Goal: Contribute content: Add original content to the website for others to see

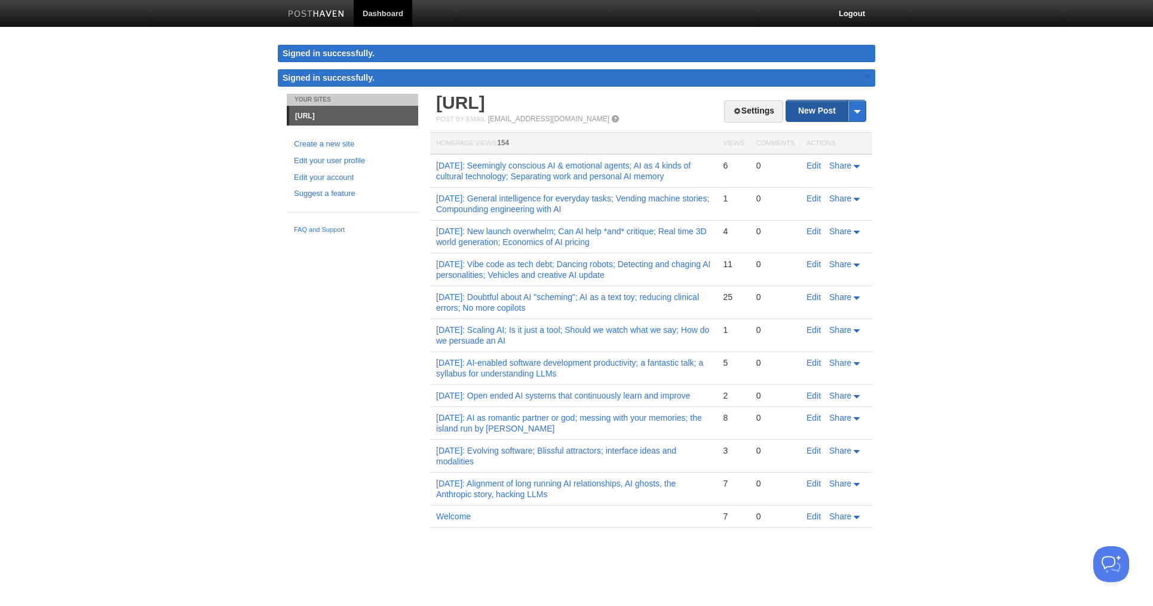
click at [832, 114] on link "New Post" at bounding box center [825, 110] width 79 height 21
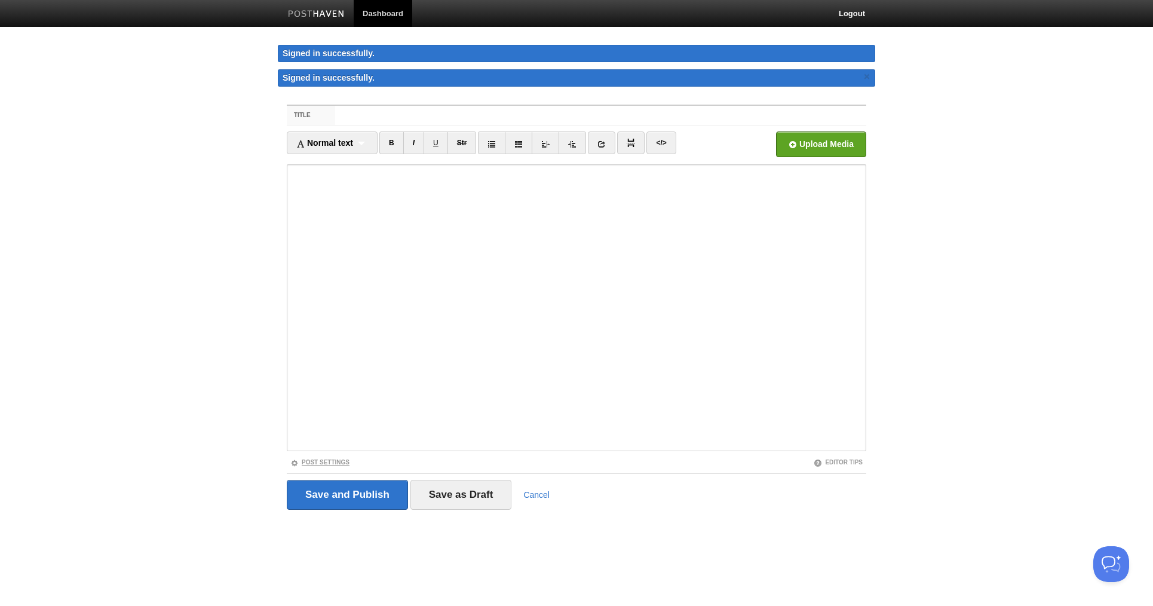
click at [335, 464] on link "Post Settings" at bounding box center [319, 462] width 59 height 7
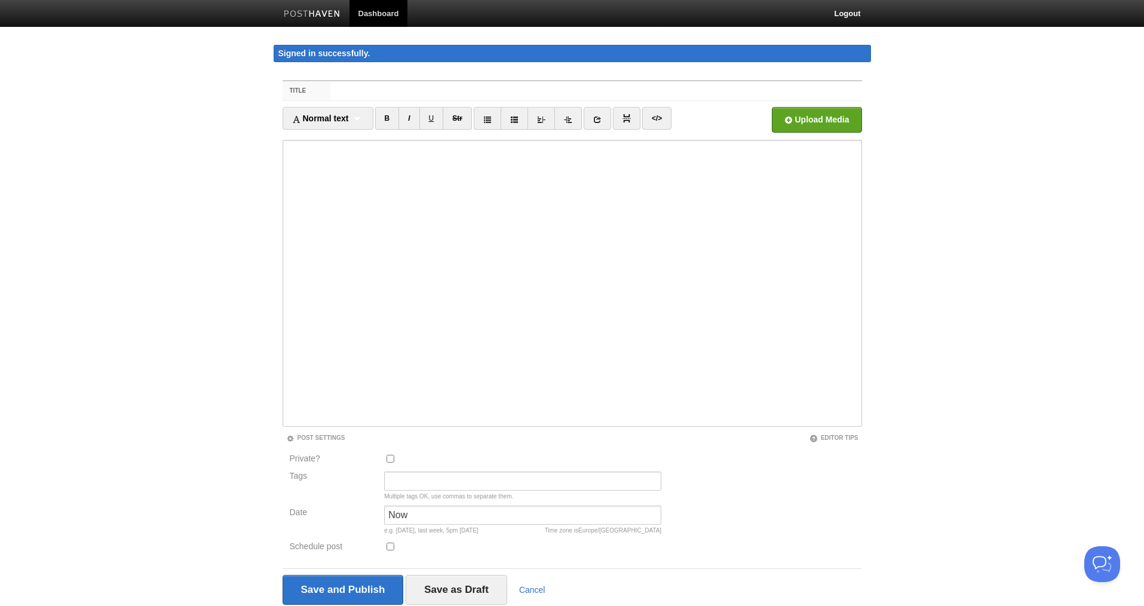
click at [390, 459] on input "Private?" at bounding box center [391, 459] width 8 height 8
checkbox input "true"
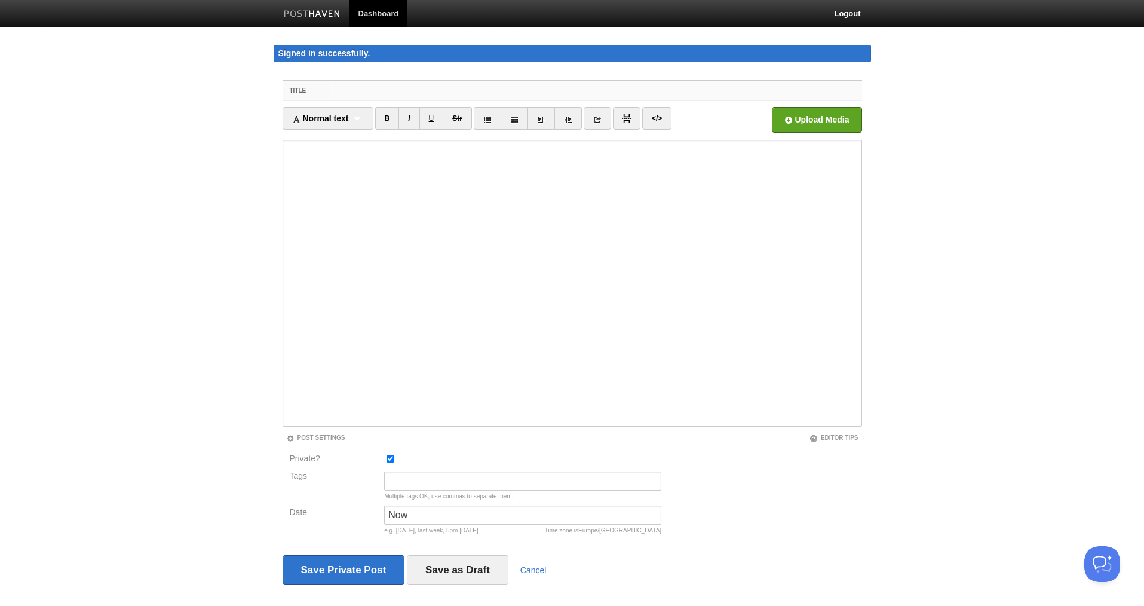
click at [374, 91] on input "Title" at bounding box center [595, 90] width 531 height 19
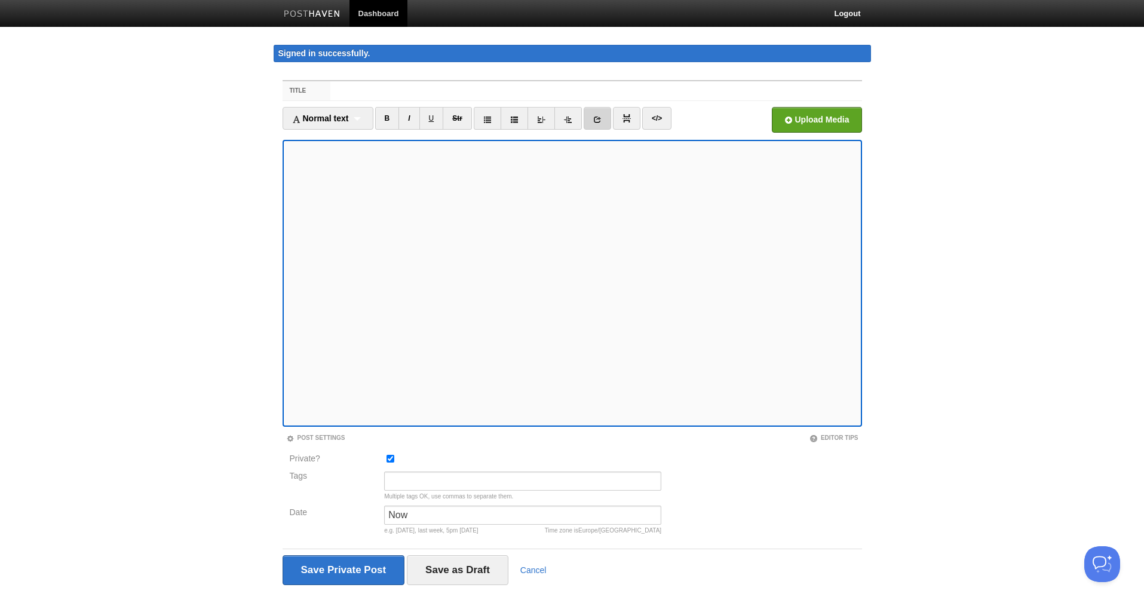
click at [605, 119] on link at bounding box center [597, 118] width 27 height 23
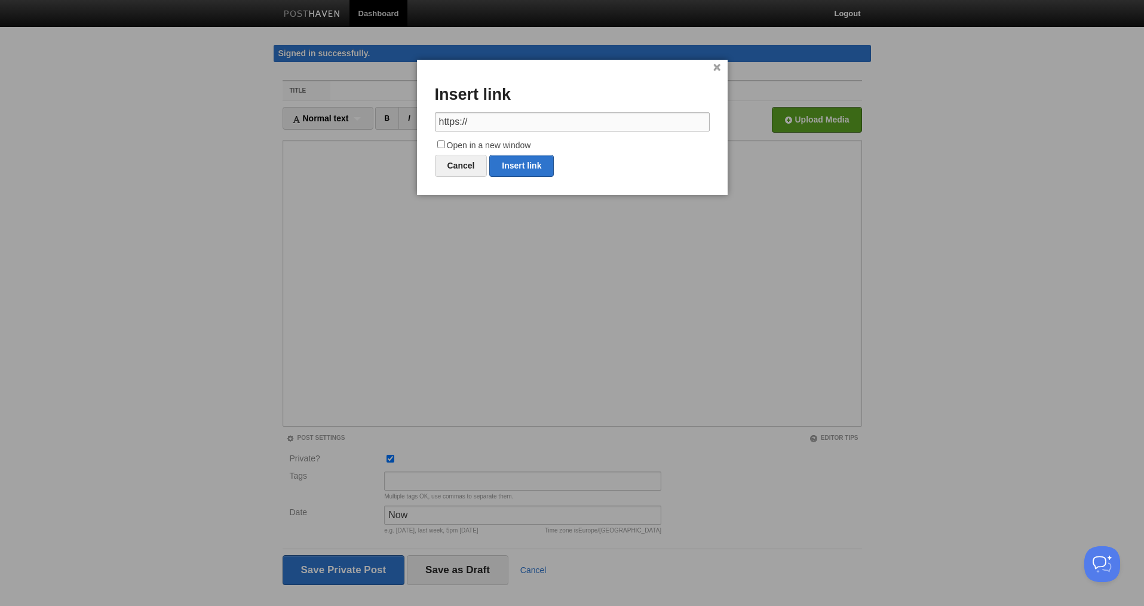
drag, startPoint x: 483, startPoint y: 122, endPoint x: 419, endPoint y: 121, distance: 63.3
click at [419, 121] on div "× Insert link https:// Open in a new window Cancel Insert link" at bounding box center [572, 127] width 311 height 135
paste input "[DOMAIN_NAME][URL][PERSON_NAME]"
type input "[URL][DOMAIN_NAME][PERSON_NAME]"
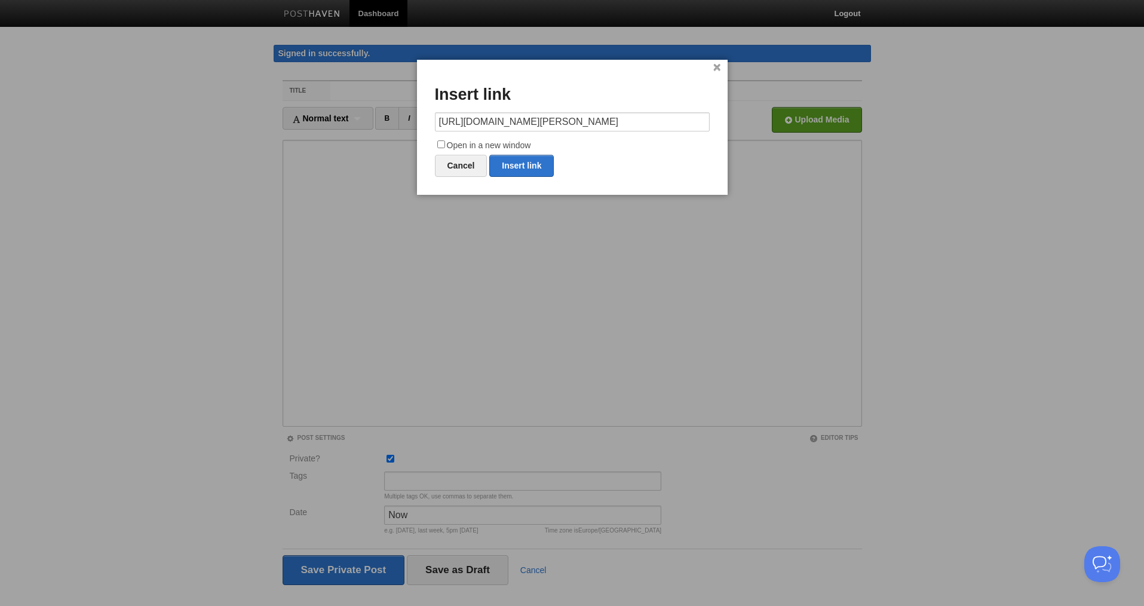
click at [440, 143] on input "Open in a new window" at bounding box center [441, 144] width 8 height 8
checkbox input "true"
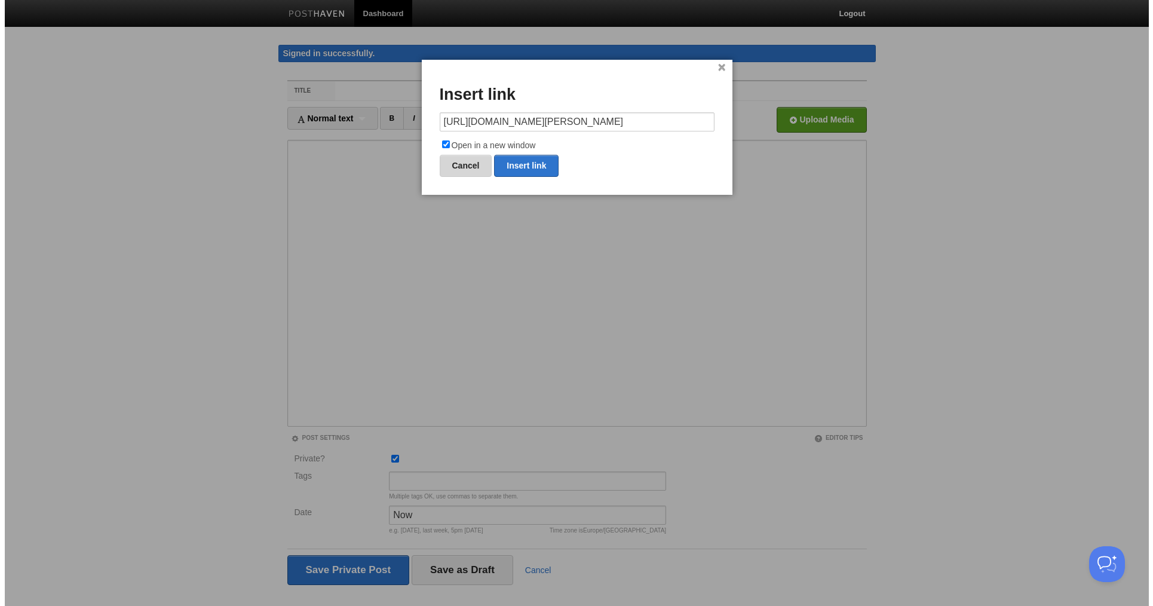
scroll to position [0, 0]
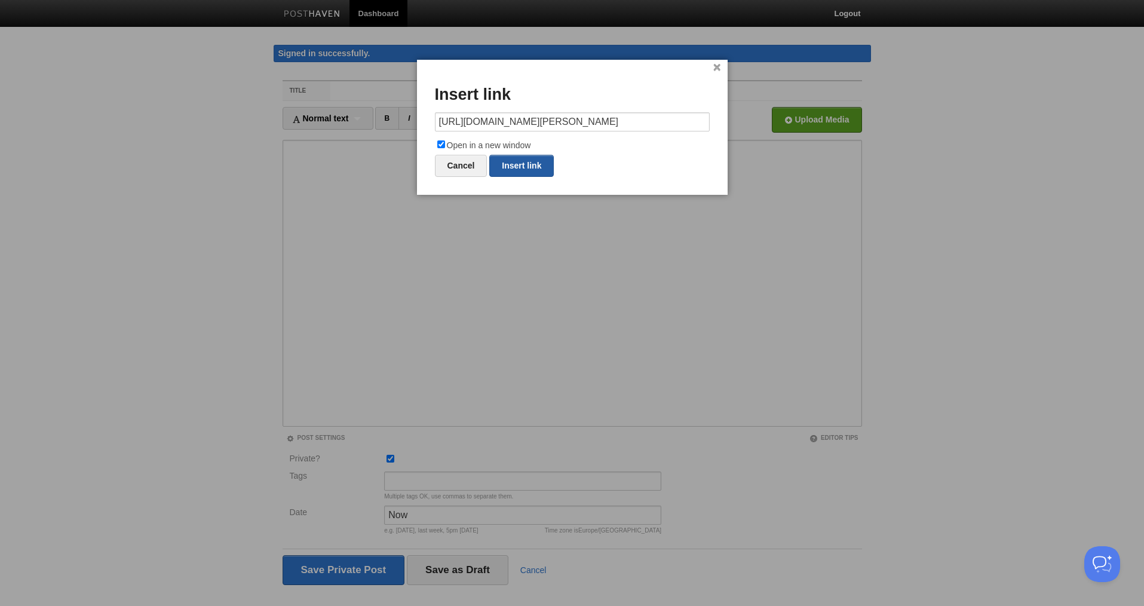
click at [516, 167] on link "Insert link" at bounding box center [521, 166] width 65 height 22
type input "https://"
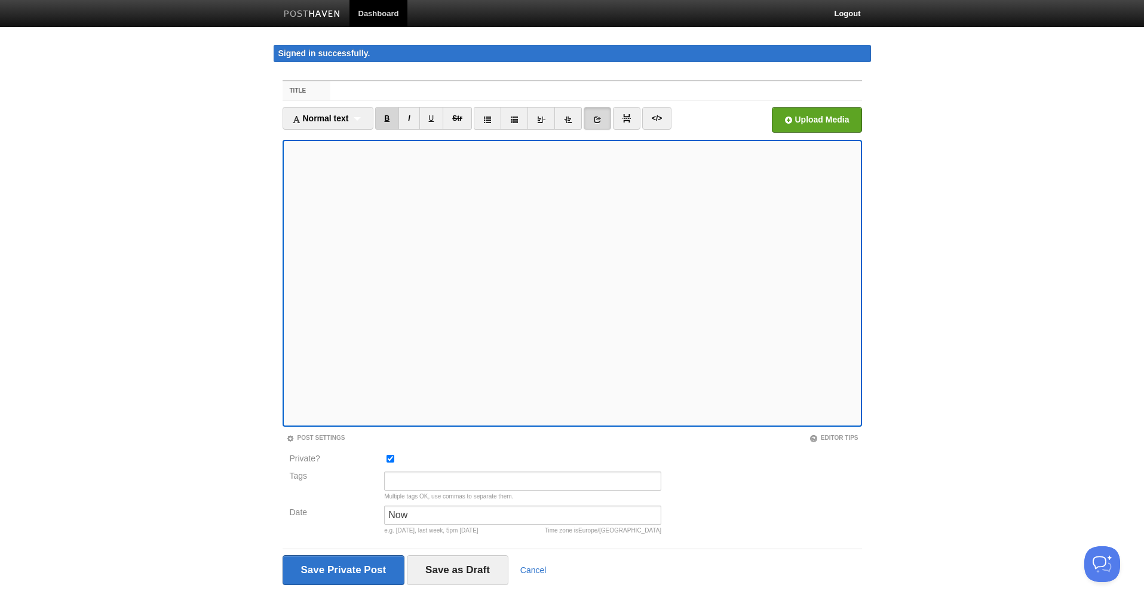
click at [397, 118] on link "B" at bounding box center [387, 118] width 24 height 23
click at [596, 113] on link at bounding box center [597, 118] width 27 height 23
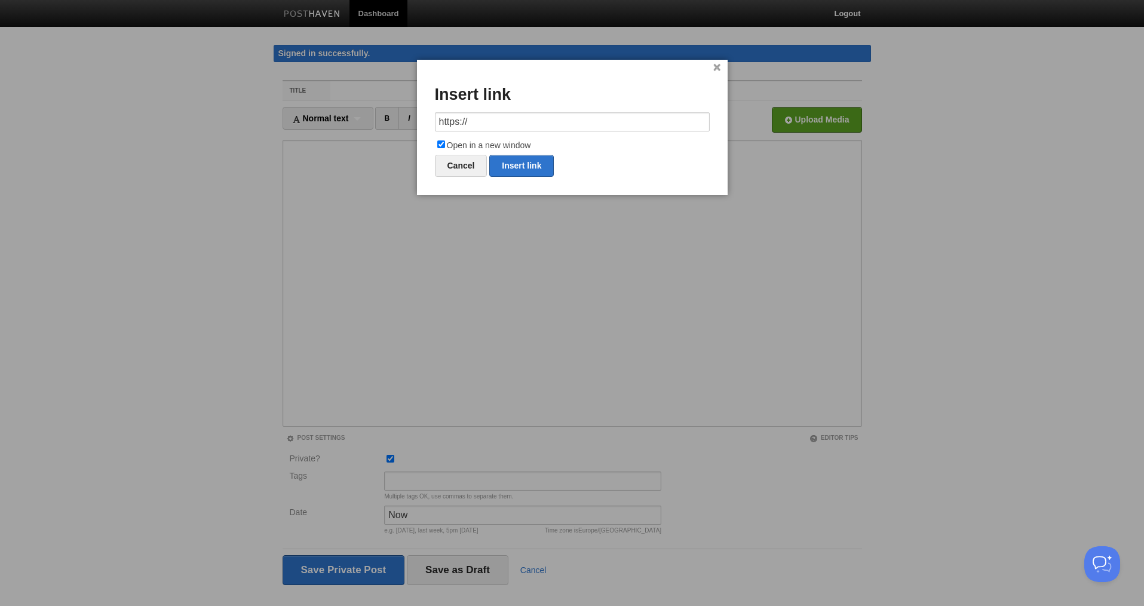
drag, startPoint x: 505, startPoint y: 125, endPoint x: 424, endPoint y: 124, distance: 81.3
click at [424, 124] on div "× Insert link https:// Open in a new window Cancel Insert link" at bounding box center [572, 127] width 311 height 135
click at [520, 165] on link "Insert link" at bounding box center [521, 166] width 65 height 22
type input "https://"
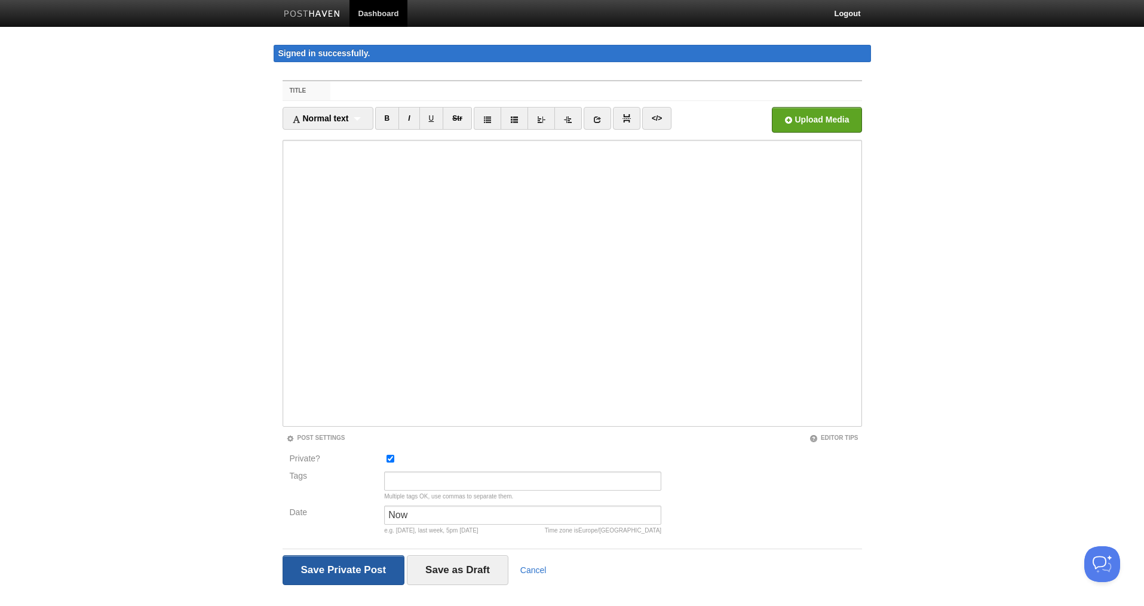
click at [363, 565] on input "Save and Publish" at bounding box center [344, 570] width 122 height 30
